Goal: Task Accomplishment & Management: Complete application form

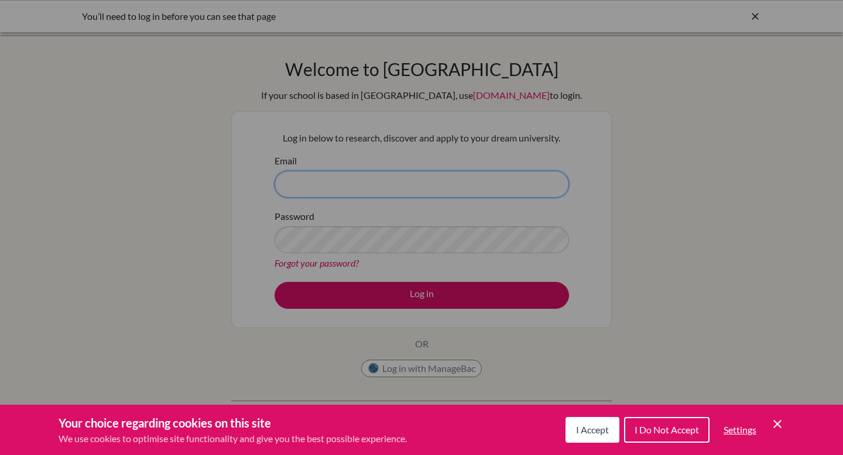
type input "almedina.hadzic@bbis.de"
click at [441, 290] on div "Cookie Preferences" at bounding box center [421, 227] width 843 height 455
click at [434, 297] on div "Cookie Preferences" at bounding box center [421, 227] width 843 height 455
click at [607, 431] on span "I Accept" at bounding box center [592, 429] width 33 height 11
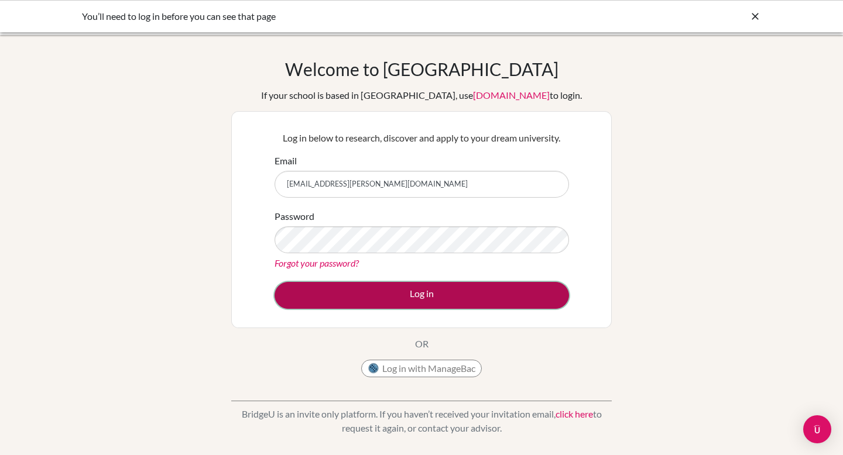
click at [406, 291] on button "Log in" at bounding box center [422, 295] width 294 height 27
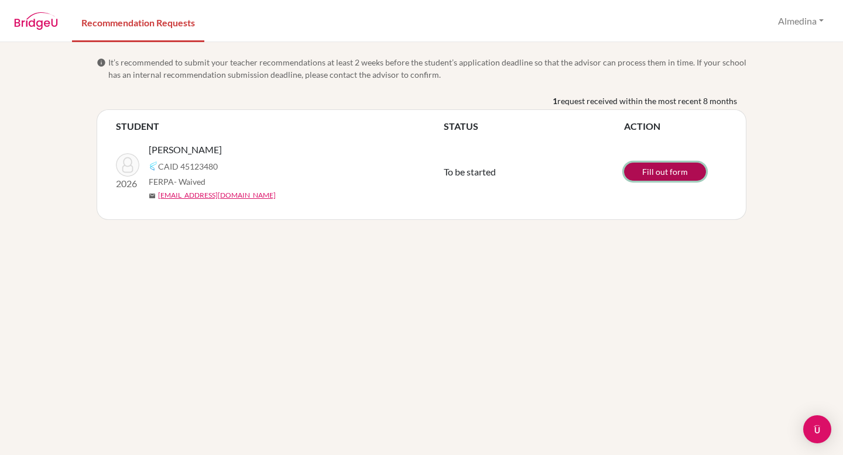
click at [660, 173] on link "Fill out form" at bounding box center [665, 172] width 82 height 18
click at [643, 170] on link "Fill out form" at bounding box center [665, 172] width 82 height 18
